Goal: Answer question/provide support

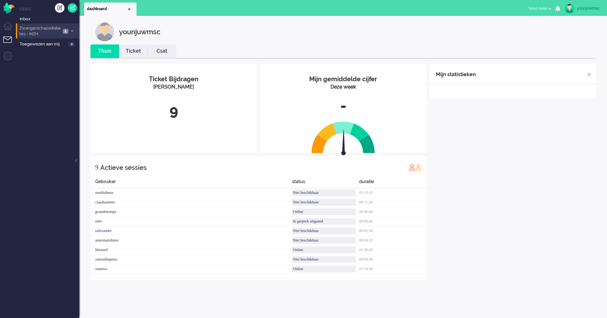
click at [41, 28] on span "Zwangerschapsdiabetes - MZH" at bounding box center [39, 31] width 43 height 12
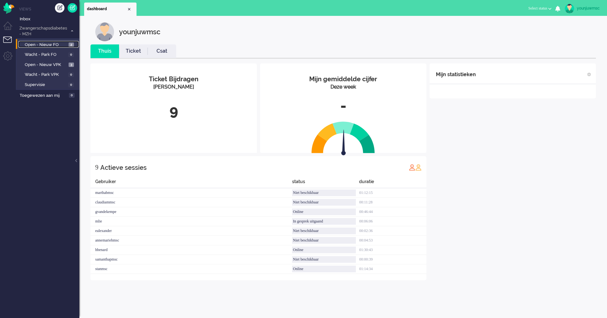
click at [43, 45] on span "Open - Nieuw FO" at bounding box center [46, 45] width 42 height 6
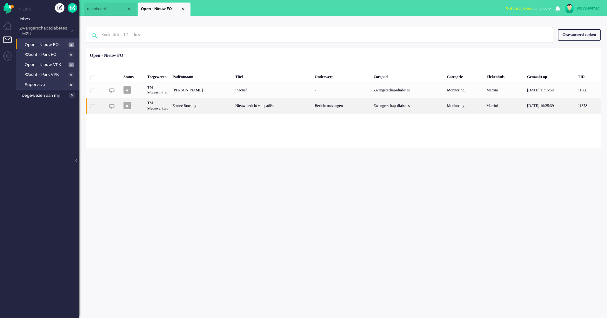
click at [240, 107] on div "Nieuw bericht van patiënt" at bounding box center [272, 106] width 79 height 16
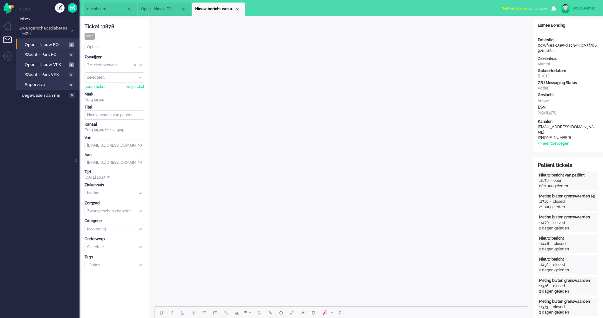
scroll to position [64, 0]
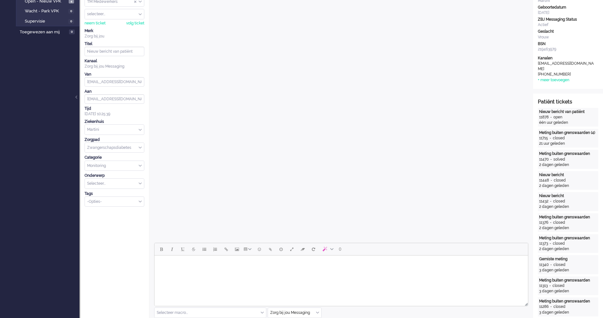
click at [181, 264] on body "Rich Text Area. Press ALT-0 for help." at bounding box center [341, 263] width 368 height 11
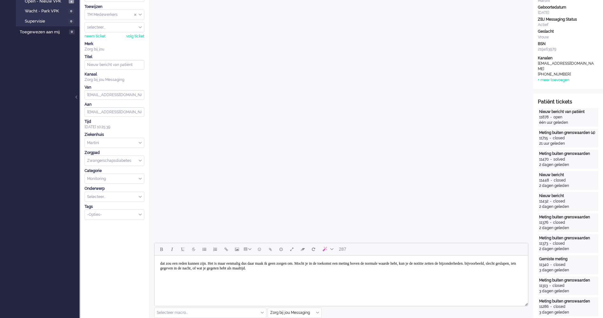
click at [221, 267] on body "dat zou een reden kunnen zijn. Het is maar eenmalig dus daar maak ik geen zorge…" at bounding box center [341, 266] width 368 height 16
click at [253, 264] on body "dat zou een reden kunnen zijn. Het is maar eenmalig dus daar maak ik geen zorge…" at bounding box center [341, 266] width 368 height 16
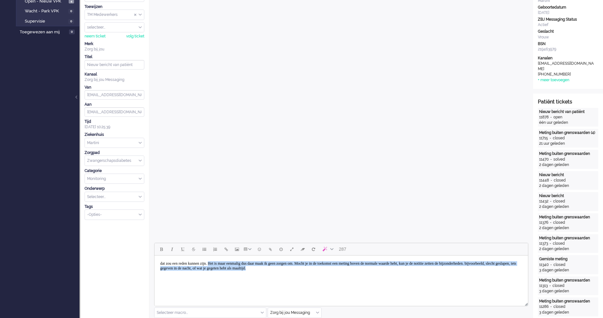
drag, startPoint x: 376, startPoint y: 270, endPoint x: 222, endPoint y: 262, distance: 154.9
click at [222, 262] on body "dat zou een reden kunnen zijn. Het is maar eenmalig dus daar maak ik geen zorge…" at bounding box center [341, 266] width 368 height 16
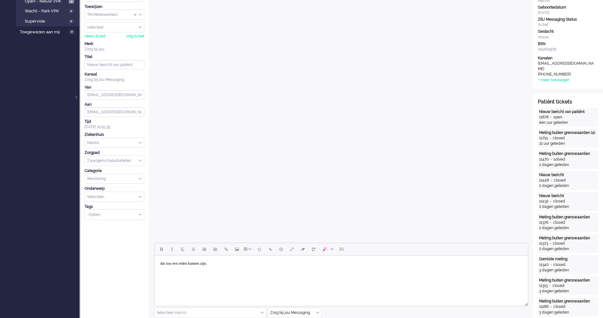
click at [258, 272] on html "dat zou een reden kunnen zijn." at bounding box center [340, 264] width 373 height 16
click at [260, 272] on html "dat zou een reden kunnen zijn." at bounding box center [340, 264] width 373 height 16
click at [277, 272] on html "dat zou een reden kunnen zijn. We gaan morgen nog afwachten of" at bounding box center [340, 264] width 373 height 16
click at [173, 270] on html "dat zou een reden kunnen zijn. We gaan morgen nog afwachten." at bounding box center [340, 264] width 373 height 16
click at [161, 266] on body "dat zou een reden kunnen zijn. We gaan morgen nog afwachten." at bounding box center [341, 263] width 368 height 11
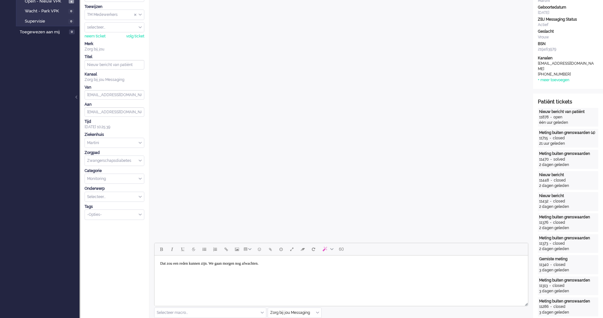
click at [316, 269] on body "Dat zou een reden kunnen zijn. We gaan morgen nog afwachten." at bounding box center [341, 263] width 368 height 11
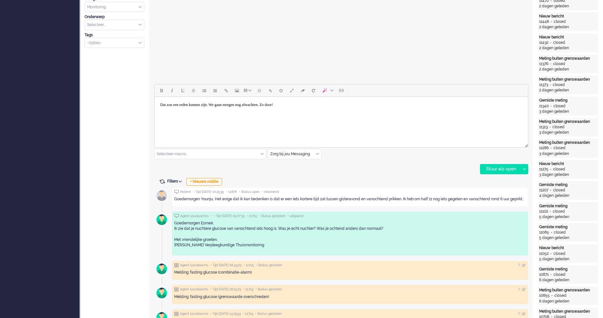
scroll to position [318, 0]
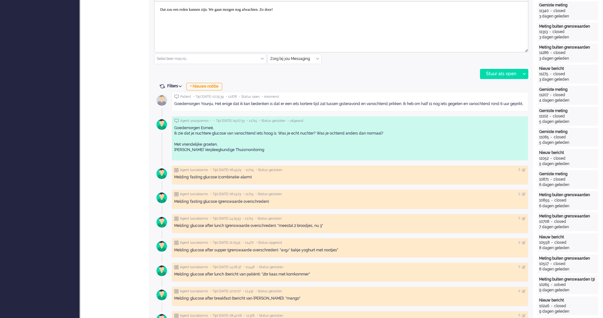
drag, startPoint x: 266, startPoint y: 158, endPoint x: 173, endPoint y: 152, distance: 93.5
click at [173, 152] on div "Agent younjuwmsc • • Tijd [DATE] 09:07:33 • 11715 • Status gesloten • uitgaand …" at bounding box center [350, 138] width 356 height 44
copy p "Met vriendelijke groeten, [PERSON_NAME] Verpleegkundige Thuismonitoring"
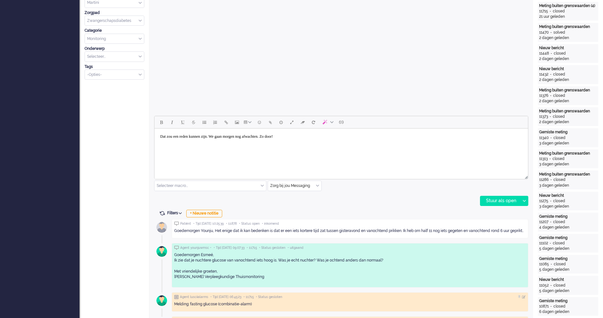
click at [325, 145] on html "Dat zou een reden kunnen zijn. We gaan morgen nog afwachten. Zo door!" at bounding box center [340, 137] width 373 height 16
click at [523, 200] on icon at bounding box center [523, 201] width 3 height 2
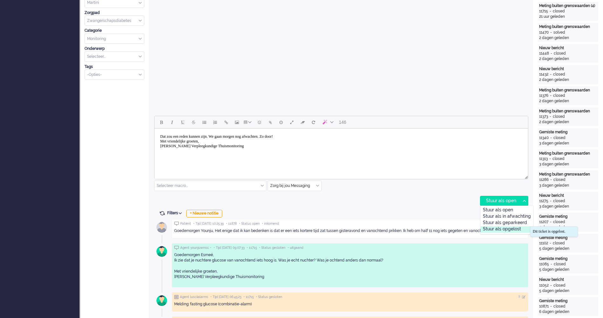
click at [511, 229] on div "Stuur als opgelost" at bounding box center [506, 230] width 52 height 6
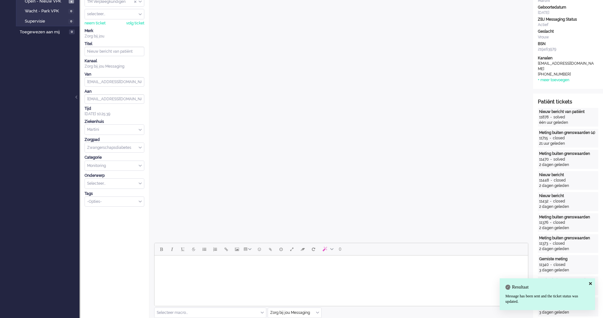
scroll to position [0, 0]
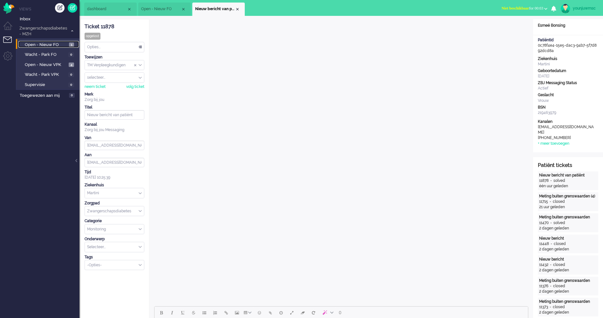
click at [53, 44] on span "Open - Nieuw FO" at bounding box center [46, 45] width 43 height 6
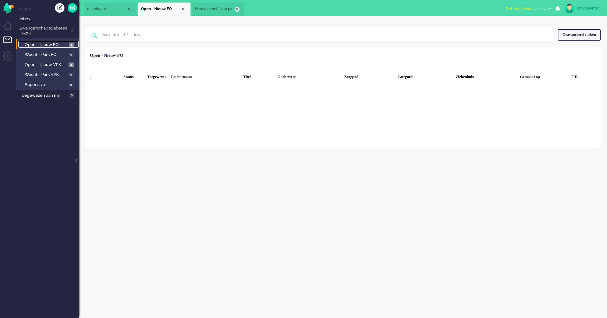
click at [236, 9] on div "Close tab" at bounding box center [237, 9] width 5 height 5
click at [183, 8] on div "Close tab" at bounding box center [183, 9] width 5 height 5
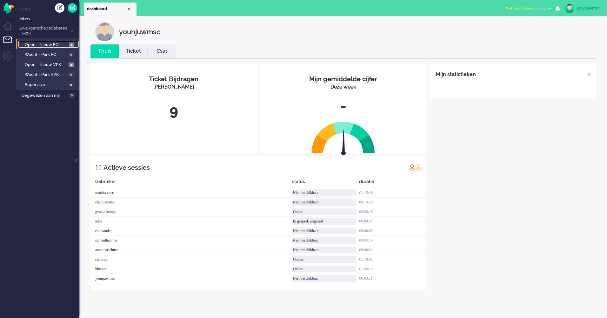
click at [48, 44] on span "Open - Nieuw FO" at bounding box center [46, 45] width 43 height 6
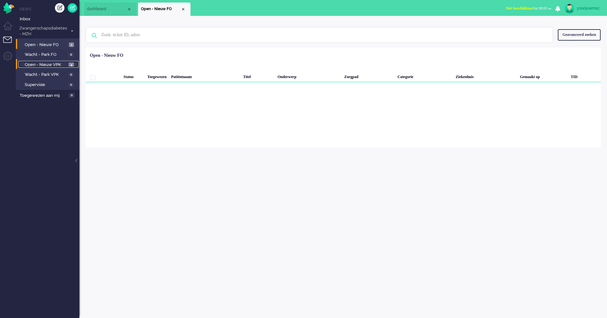
click at [42, 66] on span "Open - Nieuw VPK" at bounding box center [46, 65] width 42 height 6
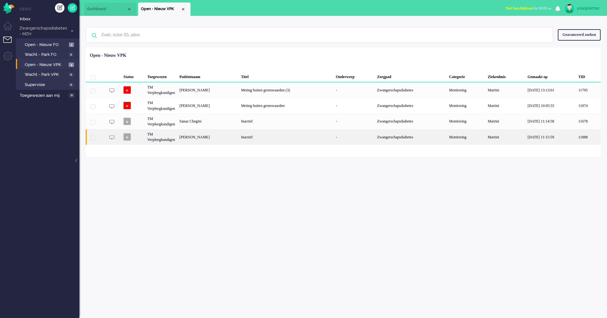
click at [257, 139] on div "Inactief" at bounding box center [286, 137] width 95 height 16
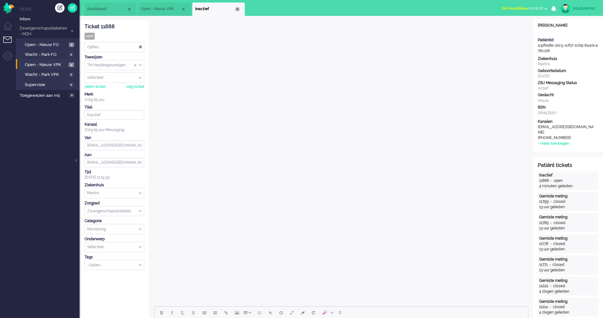
click at [238, 9] on div "Close tab" at bounding box center [237, 9] width 5 height 5
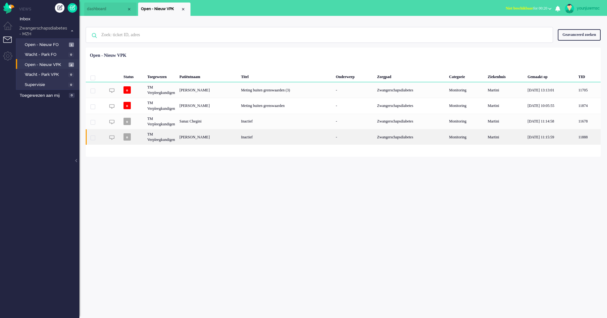
click at [250, 138] on div "Inactief" at bounding box center [286, 137] width 95 height 16
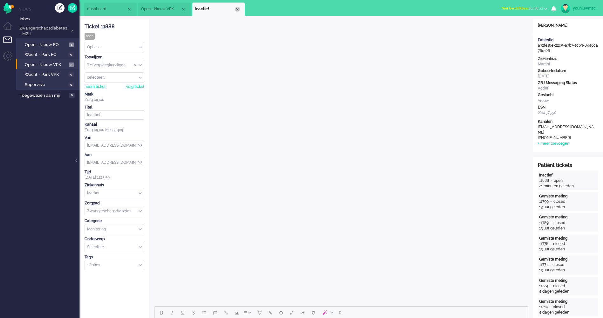
click at [238, 7] on div "Close tab" at bounding box center [237, 9] width 5 height 5
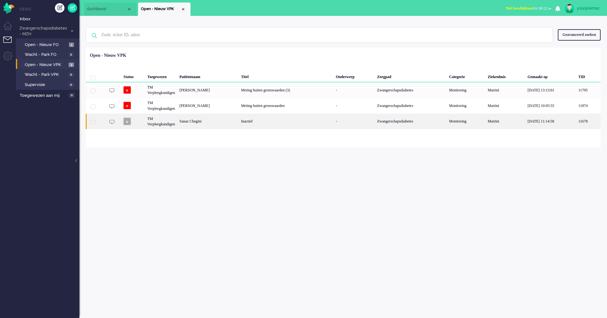
click at [276, 120] on div "Inactief" at bounding box center [286, 122] width 95 height 16
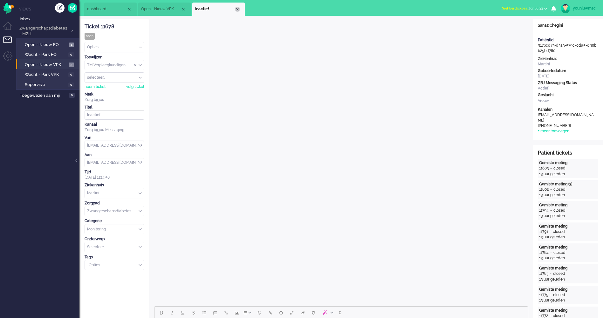
click at [238, 11] on div "Close tab" at bounding box center [237, 9] width 5 height 5
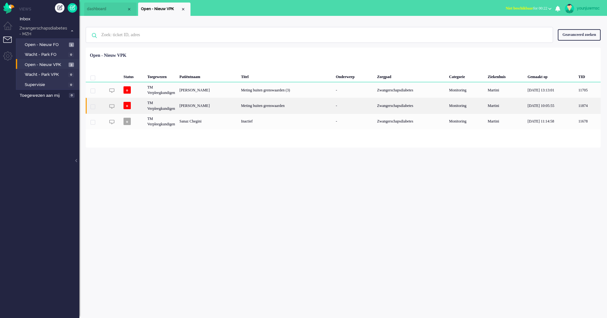
click at [277, 106] on div "Meting buiten grenswaarden" at bounding box center [286, 106] width 95 height 16
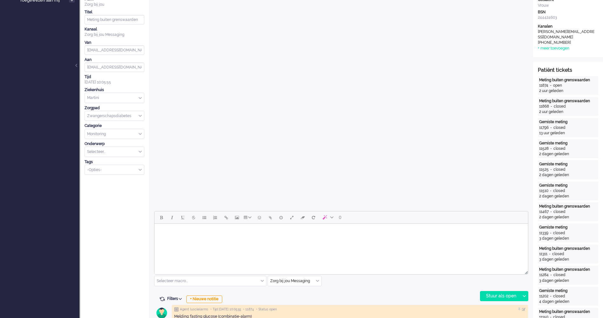
scroll to position [159, 0]
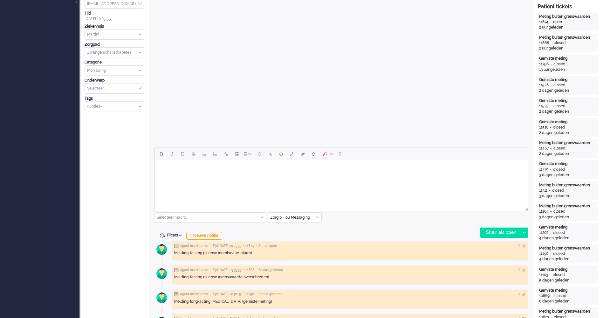
click at [177, 177] on html at bounding box center [340, 168] width 373 height 16
paste body "Rich Text Area. Press ALT-0 for help."
click at [160, 169] on body "Je mag de langwerkende insuline voor de nacht ophogen naar 8 eenheden" at bounding box center [341, 168] width 368 height 11
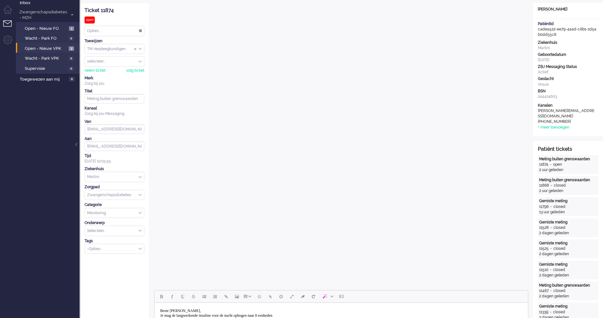
scroll to position [143, 0]
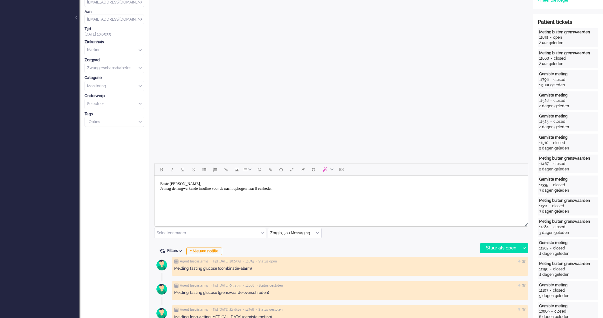
drag, startPoint x: 274, startPoint y: 191, endPoint x: 288, endPoint y: 191, distance: 14.3
click at [274, 191] on body "Beste [PERSON_NAME], Je mag de langwerkende insuline voor de nacht ophogen naar…" at bounding box center [341, 187] width 368 height 16
click at [283, 189] on body "Beste [PERSON_NAME], Je mag de langwerkende insuline voor de nacht ophogen naar…" at bounding box center [341, 187] width 368 height 16
click at [332, 188] on body "Beste [PERSON_NAME], Je mag de langwerkende insuline voor de nacht ophogen naar…" at bounding box center [341, 187] width 368 height 16
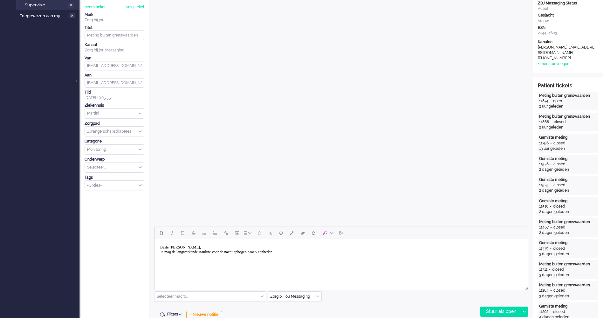
click at [254, 261] on html "Beste [PERSON_NAME], Je mag de langwerkende insuline voor de nacht ophogen naar…" at bounding box center [340, 250] width 373 height 21
click at [308, 258] on html "Beste [PERSON_NAME], Je mag de langwerkende insuline voor de nacht ophogen naar…" at bounding box center [340, 250] width 373 height 21
drag, startPoint x: 313, startPoint y: 253, endPoint x: 308, endPoint y: 258, distance: 6.3
click at [312, 255] on body "Beste [PERSON_NAME], Je mag de langwerkende insuline voor de nacht ophogen naar…" at bounding box center [341, 250] width 368 height 16
click at [309, 256] on body "Beste [PERSON_NAME], Je mag de langwerkende insuline voor de nacht ophogen naar…" at bounding box center [341, 263] width 368 height 43
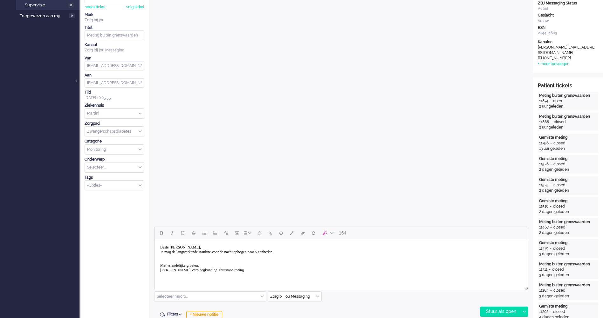
click at [319, 254] on body "Beste [PERSON_NAME], Je mag de langwerkende insuline voor de nacht ophogen naar…" at bounding box center [341, 263] width 368 height 43
click at [491, 313] on div "Stuur als open" at bounding box center [500, 312] width 40 height 10
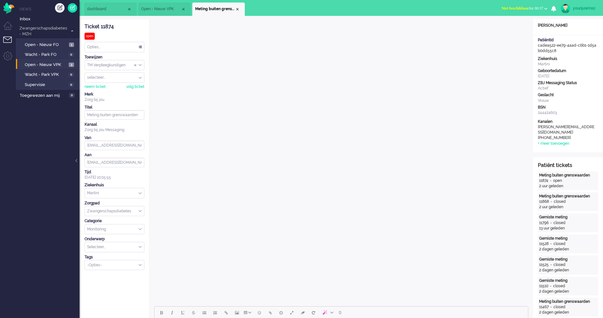
click at [238, 7] on div "Close tab" at bounding box center [237, 9] width 5 height 5
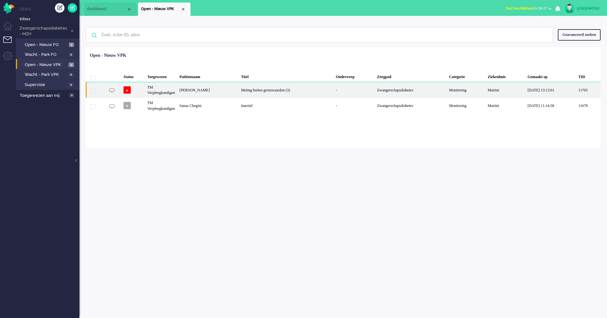
click at [270, 91] on div "Meting buiten grenswaarden (3)" at bounding box center [286, 90] width 95 height 16
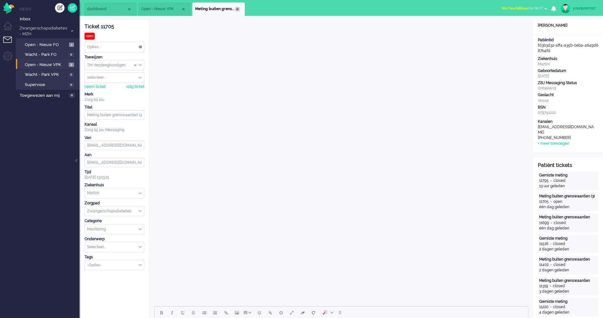
click at [239, 10] on div "Close tab" at bounding box center [237, 9] width 5 height 5
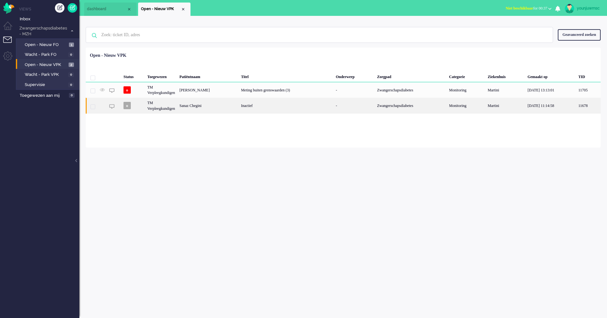
click at [266, 110] on div "Inactief" at bounding box center [286, 106] width 95 height 16
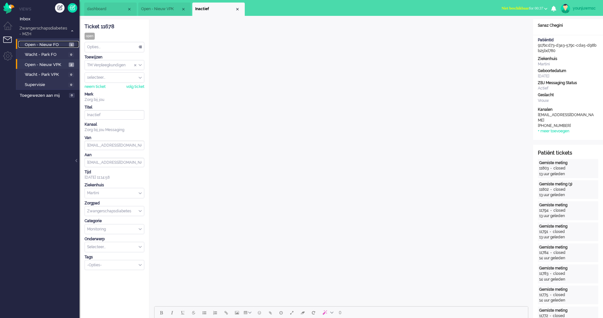
click at [38, 41] on link "Open - Nieuw FO 1" at bounding box center [48, 44] width 60 height 7
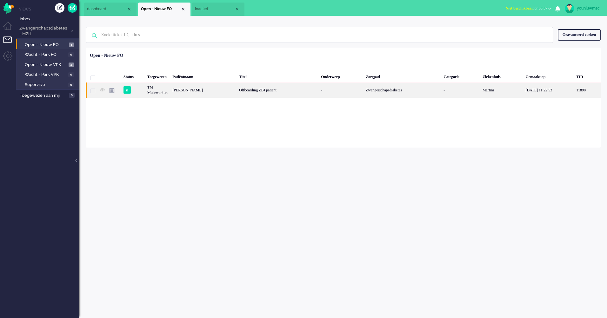
click at [275, 92] on div "Offboarding ZBJ patiënt." at bounding box center [278, 90] width 82 height 16
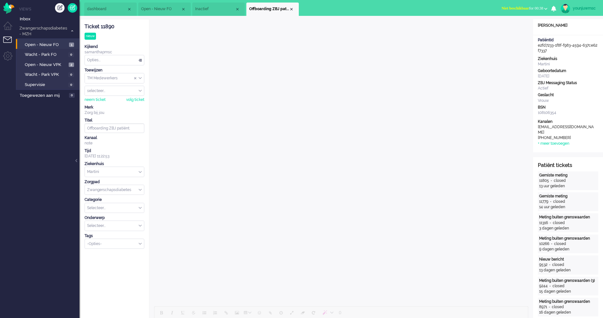
click at [291, 12] on li "Offboarding ZBJ patiënt." at bounding box center [272, 9] width 52 height 13
click at [292, 10] on div "Close tab" at bounding box center [291, 9] width 5 height 5
